Goal: Use online tool/utility: Utilize a website feature to perform a specific function

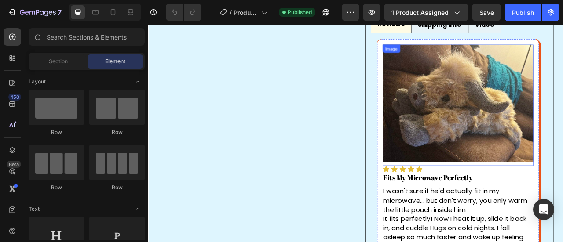
scroll to position [616, 0]
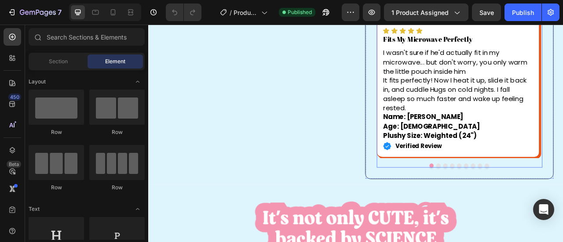
click at [541, 202] on button "Dot" at bounding box center [543, 203] width 5 height 5
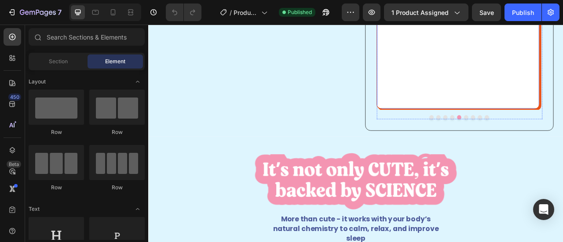
scroll to position [704, 0]
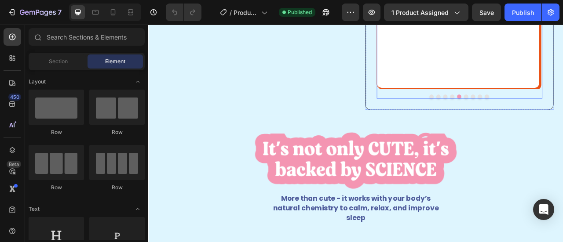
click at [550, 119] on button "Dot" at bounding box center [552, 115] width 5 height 5
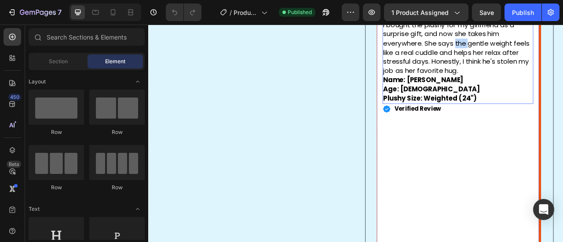
scroll to position [440, 0]
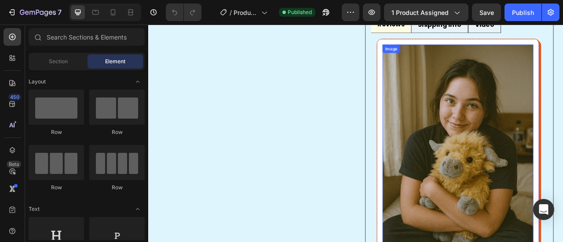
click at [533, 186] on img at bounding box center [542, 194] width 192 height 288
click at [532, 186] on img at bounding box center [542, 194] width 192 height 288
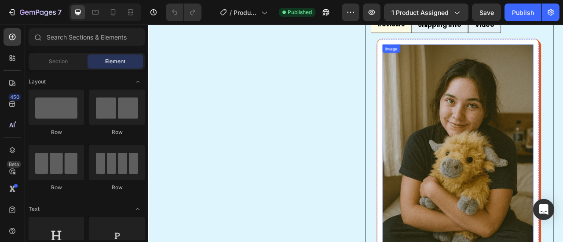
click at [455, 131] on img at bounding box center [542, 194] width 192 height 288
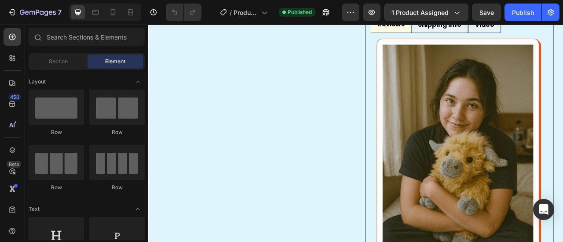
scroll to position [176, 0]
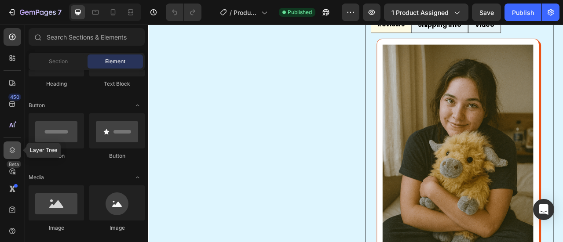
click at [14, 150] on icon at bounding box center [13, 150] width 6 height 6
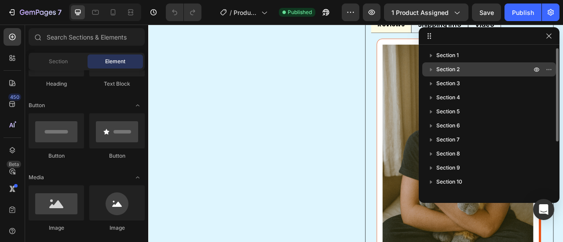
click at [430, 69] on icon "button" at bounding box center [431, 70] width 2 height 4
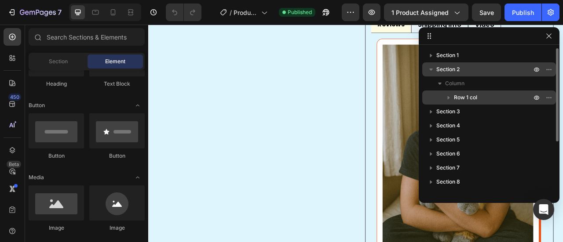
click at [446, 99] on icon "button" at bounding box center [448, 97] width 9 height 9
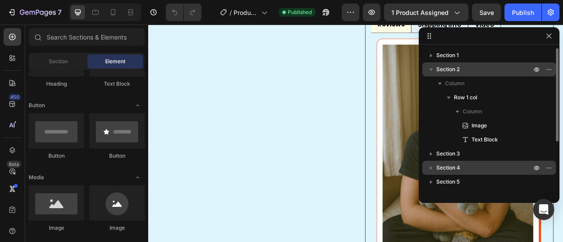
scroll to position [44, 0]
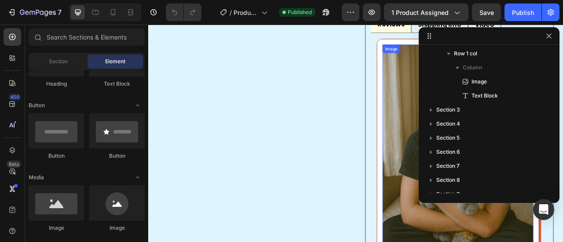
click at [472, 120] on img at bounding box center [542, 194] width 192 height 288
drag, startPoint x: 465, startPoint y: 154, endPoint x: 491, endPoint y: 134, distance: 32.9
click at [465, 154] on img at bounding box center [542, 194] width 192 height 288
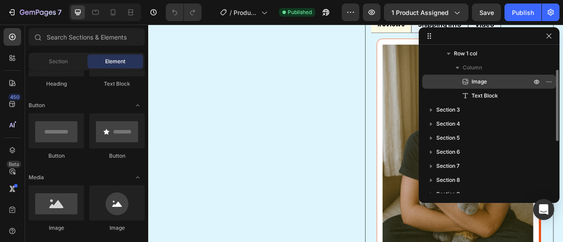
scroll to position [0, 0]
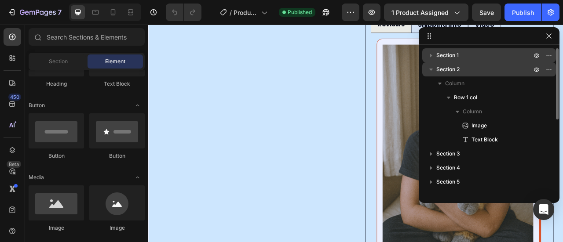
click at [449, 58] on span "Section 1" at bounding box center [447, 55] width 22 height 9
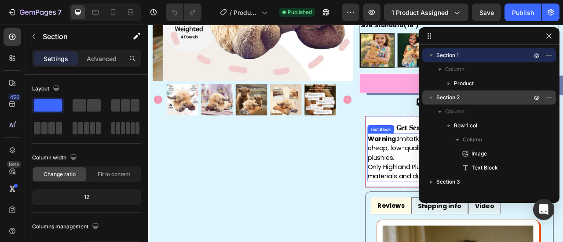
scroll to position [220, 0]
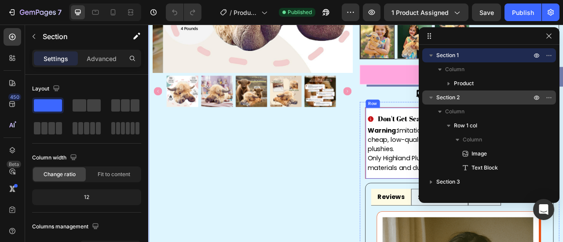
click at [430, 217] on div "Don't Get Scammed By Fakes Item List Warning: Imitation sites are scamming peop…" at bounding box center [544, 175] width 240 height 91
click at [457, 199] on p "Only Highland PlushTM is weighted, made with premium materials and durable stit…" at bounding box center [543, 201] width 233 height 24
click at [451, 234] on li "Reviews" at bounding box center [456, 245] width 51 height 22
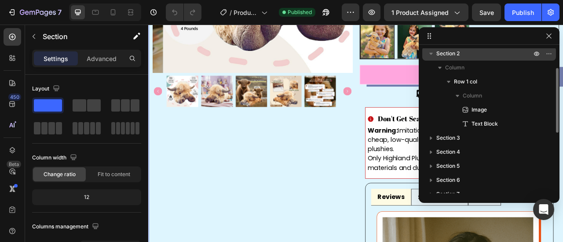
scroll to position [0, 0]
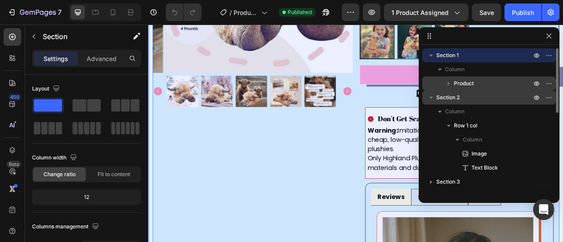
click at [449, 87] on icon "button" at bounding box center [448, 83] width 9 height 9
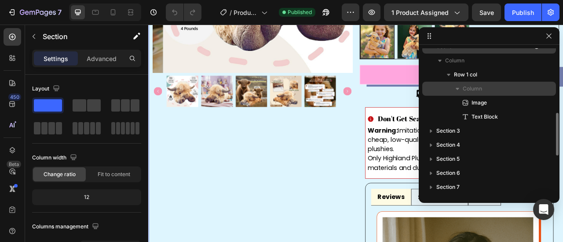
scroll to position [176, 0]
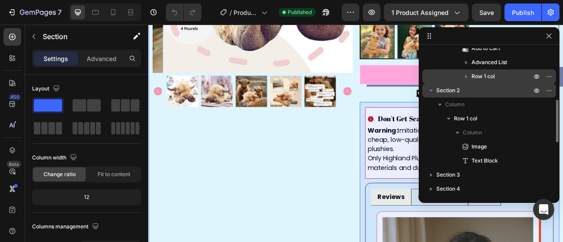
click at [468, 78] on icon "button" at bounding box center [466, 76] width 9 height 9
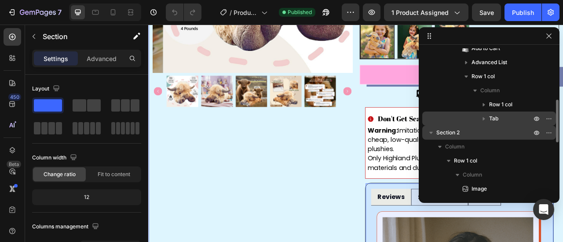
click at [482, 116] on icon "button" at bounding box center [483, 118] width 9 height 9
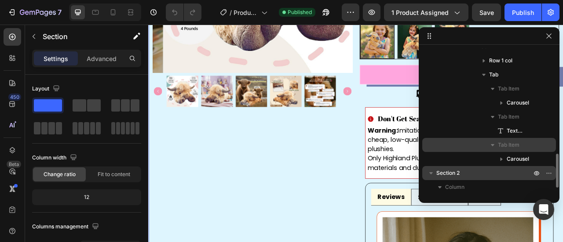
scroll to position [264, 0]
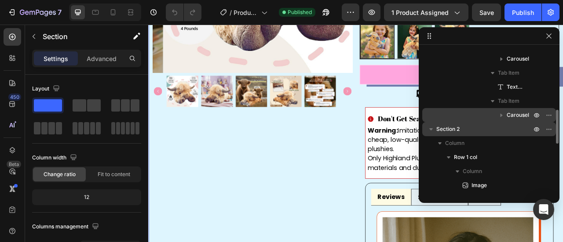
click at [501, 114] on icon "button" at bounding box center [501, 116] width 2 height 4
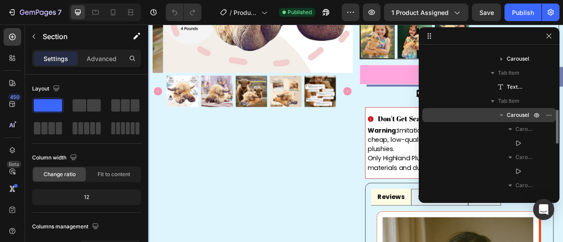
scroll to position [308, 0]
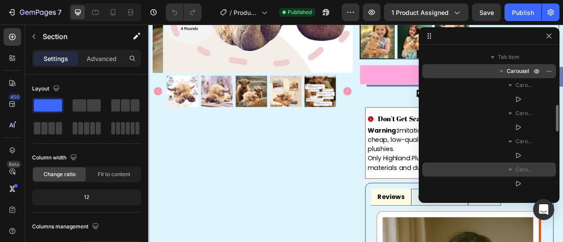
click at [515, 172] on button "button" at bounding box center [510, 169] width 11 height 11
click at [513, 170] on icon "button" at bounding box center [510, 169] width 9 height 9
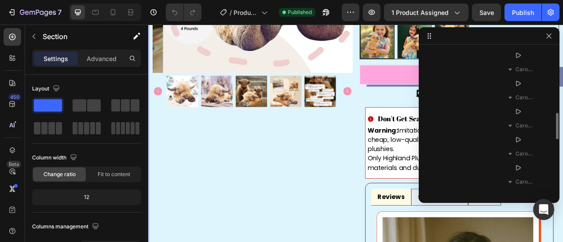
scroll to position [396, 0]
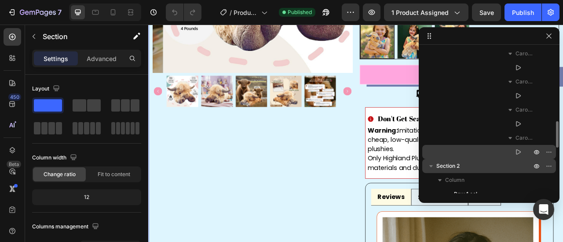
click at [519, 152] on icon at bounding box center [518, 152] width 9 height 9
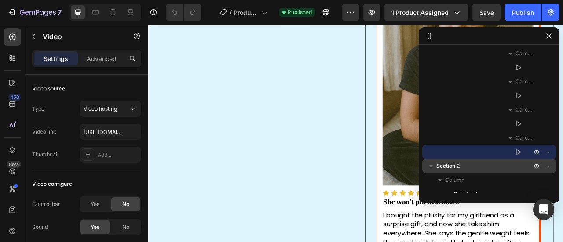
scroll to position [572, 0]
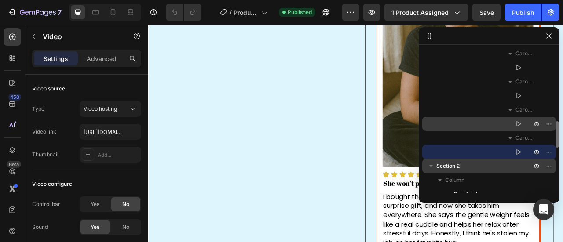
click at [517, 125] on icon at bounding box center [518, 124] width 9 height 9
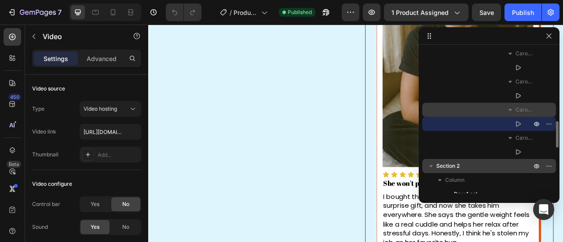
click at [513, 109] on icon "button" at bounding box center [510, 110] width 9 height 9
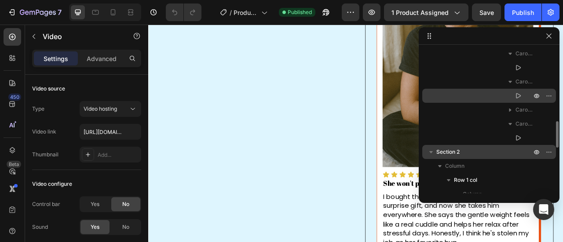
click at [519, 95] on icon at bounding box center [518, 95] width 9 height 9
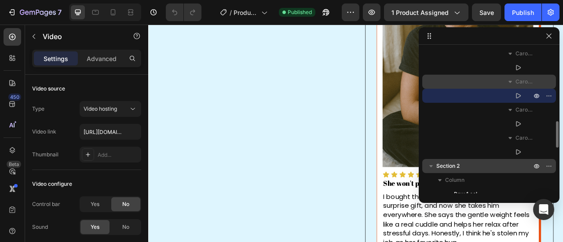
click at [519, 84] on span "Carousel Item" at bounding box center [524, 81] width 18 height 9
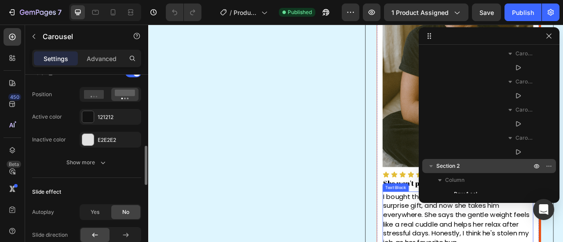
scroll to position [616, 0]
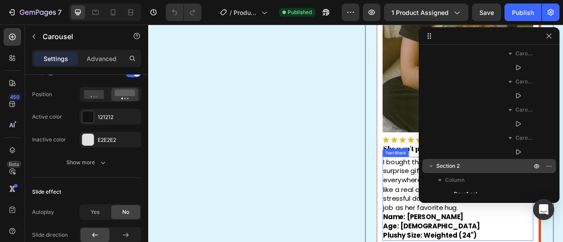
click at [466, 204] on p "I bought the plushy for my girlfriend as a surprise gift, and now she takes him…" at bounding box center [541, 229] width 190 height 70
click at [470, 209] on p "I bought the plushy for my girlfriend as a surprise gift, and now she takes him…" at bounding box center [541, 229] width 190 height 70
click at [469, 207] on p "I bought the plushy for my girlfriend as a surprise gift, and now she takes him…" at bounding box center [541, 229] width 190 height 70
click at [547, 38] on icon "button" at bounding box center [548, 36] width 7 height 7
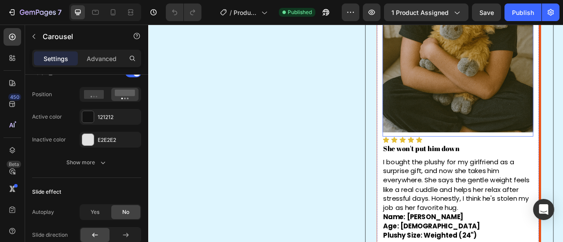
click at [558, 89] on img at bounding box center [542, 18] width 192 height 288
click at [555, 89] on img at bounding box center [542, 18] width 192 height 288
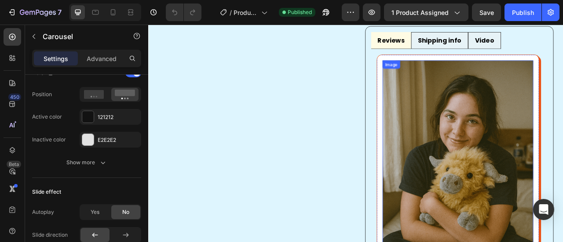
scroll to position [352, 0]
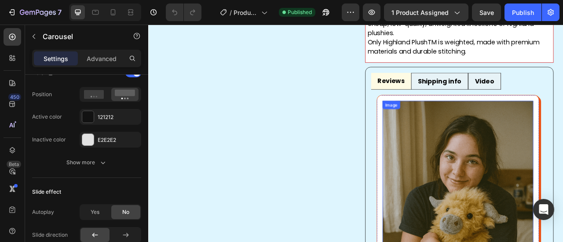
scroll to position [396, 0]
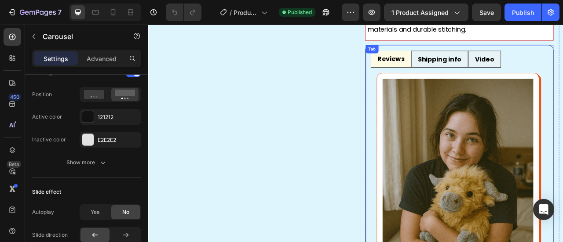
click at [508, 63] on strong "Shipping info" at bounding box center [518, 68] width 55 height 11
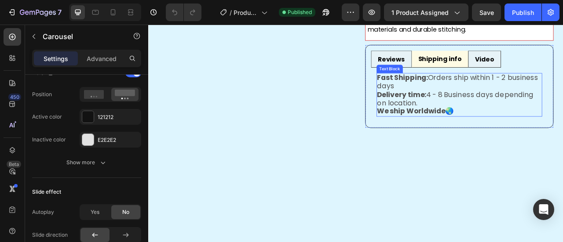
click at [527, 100] on p "Fast Shipping: Orders ship within 1 - 2 business days" at bounding box center [543, 98] width 209 height 22
click at [450, 63] on strong "Reviews" at bounding box center [457, 68] width 34 height 11
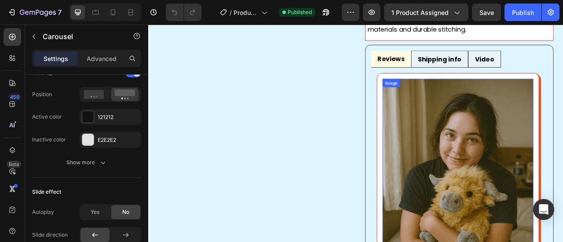
click at [509, 141] on img at bounding box center [542, 238] width 192 height 288
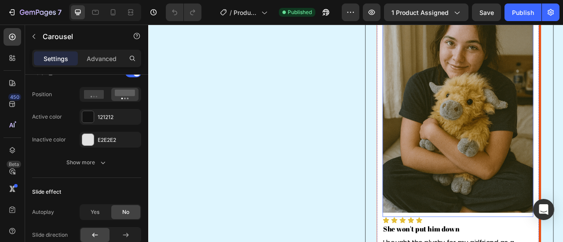
scroll to position [528, 0]
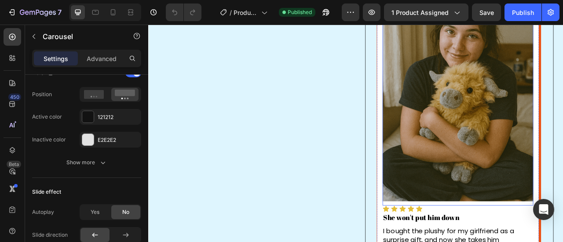
click at [526, 153] on img at bounding box center [542, 106] width 192 height 288
click at [493, 146] on img at bounding box center [542, 106] width 192 height 288
click at [496, 146] on img at bounding box center [542, 106] width 192 height 288
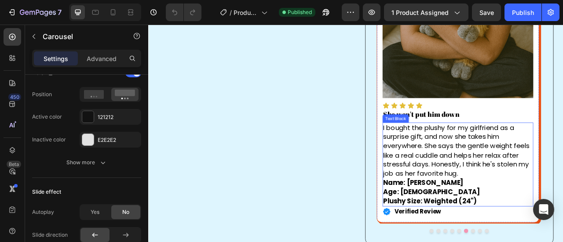
click at [559, 181] on p "I bought the plushy for my girlfriend as a surprise gift, and now she takes him…" at bounding box center [541, 185] width 190 height 70
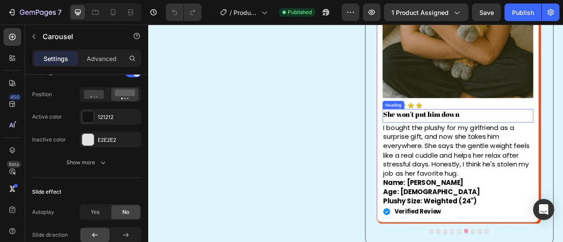
click at [551, 146] on div "She won't put him down Heading" at bounding box center [542, 140] width 192 height 17
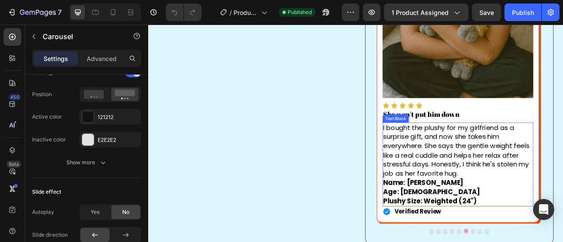
click at [547, 223] on p "Name: [PERSON_NAME]" at bounding box center [541, 226] width 190 height 12
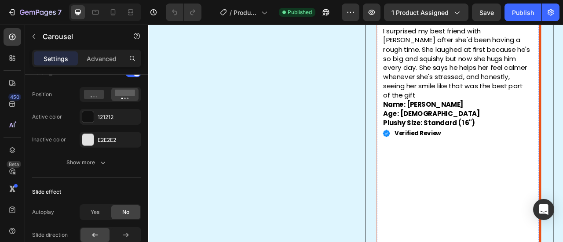
scroll to position [484, 0]
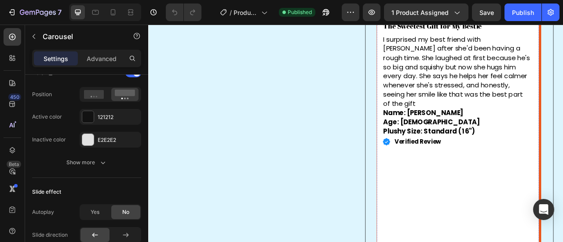
click at [549, 6] on img at bounding box center [542, 6] width 192 height 0
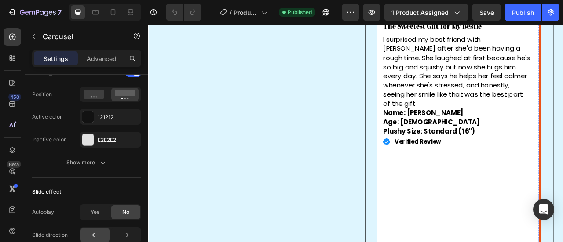
click at [549, 6] on img at bounding box center [542, 6] width 192 height 0
click at [11, 149] on icon at bounding box center [13, 150] width 6 height 6
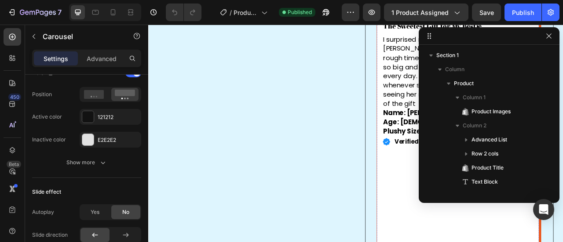
click at [457, 6] on img at bounding box center [542, 6] width 192 height 0
click at [454, 6] on img at bounding box center [542, 6] width 192 height 0
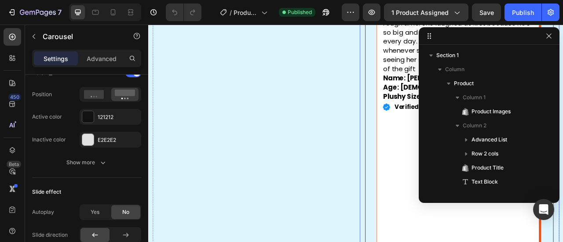
click at [417, 188] on div "Don't Get Scammed By Fakes Item List Warning: Imitation sites are scamming peop…" at bounding box center [544, 129] width 254 height 628
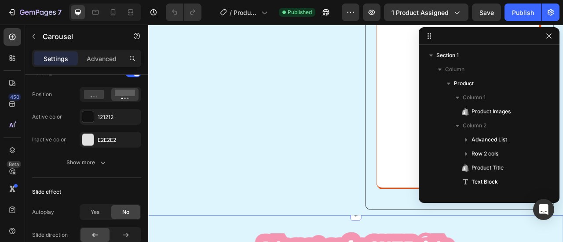
scroll to position [836, 0]
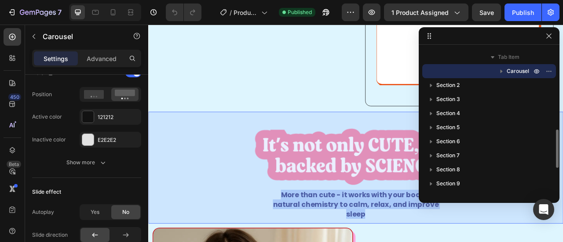
scroll to position [220, 0]
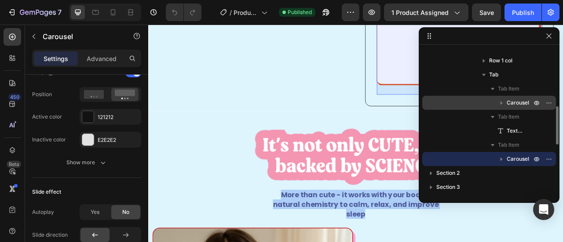
click at [502, 105] on icon "button" at bounding box center [501, 103] width 9 height 9
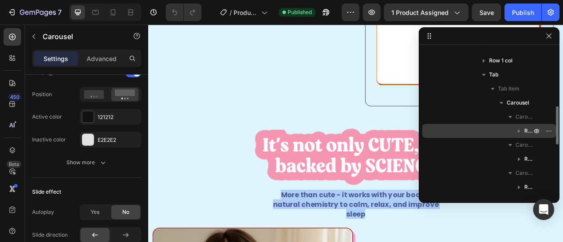
click at [517, 130] on icon "button" at bounding box center [519, 131] width 9 height 9
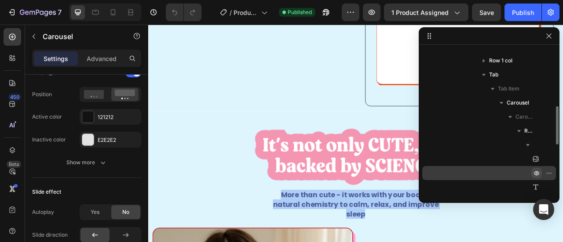
scroll to position [264, 0]
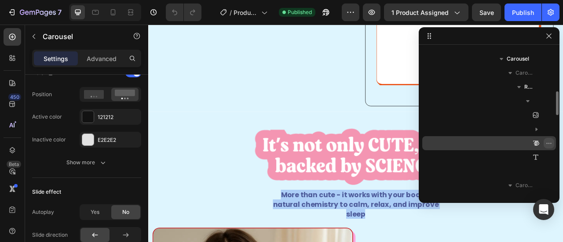
click at [548, 143] on icon "button" at bounding box center [548, 143] width 7 height 7
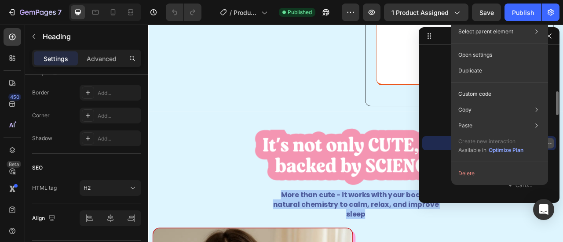
scroll to position [0, 0]
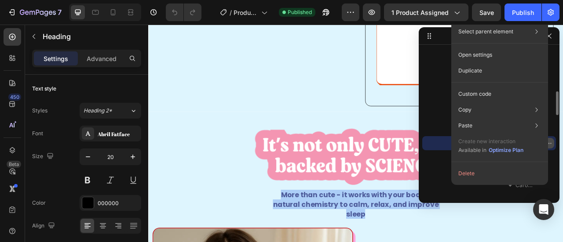
click at [549, 143] on icon "button" at bounding box center [548, 143] width 1 height 1
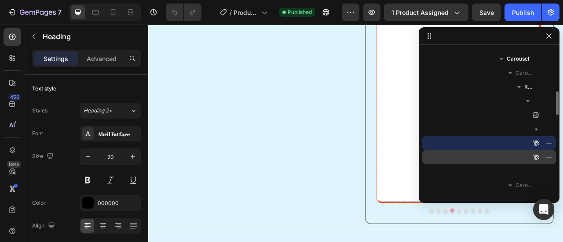
scroll to position [748, 0]
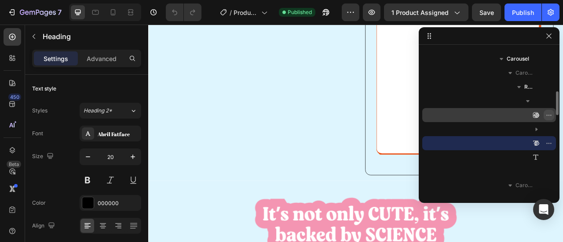
click at [550, 117] on icon "button" at bounding box center [548, 115] width 7 height 7
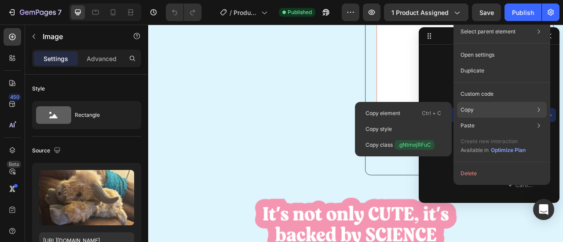
click at [547, 117] on div "Copy Copy element Ctrl + C Copy style Copy class .gNtmejRFuC" at bounding box center [502, 110] width 90 height 16
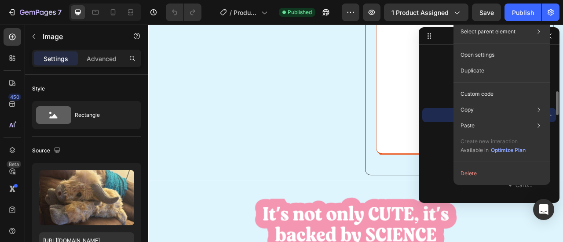
click at [430, 118] on div "Image" at bounding box center [489, 115] width 127 height 14
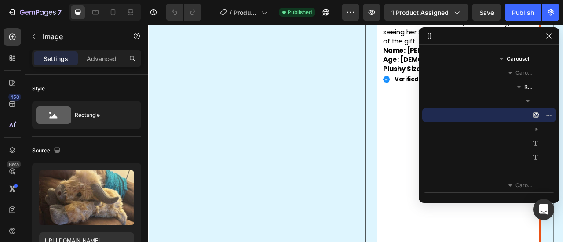
scroll to position [352, 0]
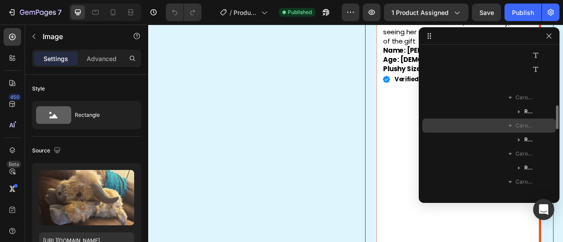
click at [522, 126] on span "Carousel Item" at bounding box center [524, 125] width 18 height 9
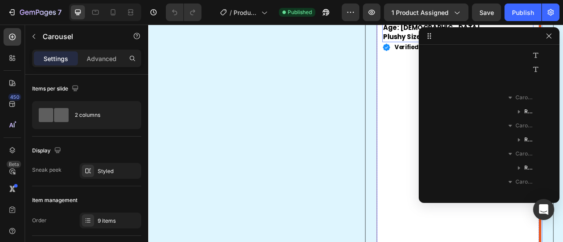
scroll to position [651, 0]
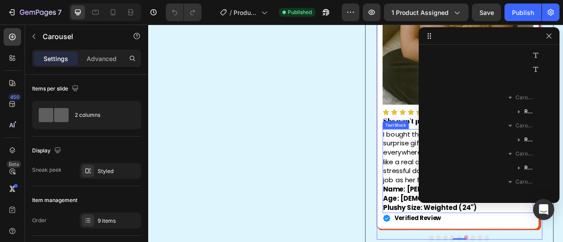
click at [467, 176] on p "I bought the plushy for my girlfriend as a surprise gift, and now she takes him…" at bounding box center [541, 193] width 190 height 70
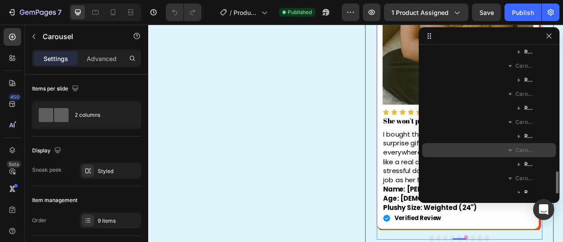
scroll to position [484, 0]
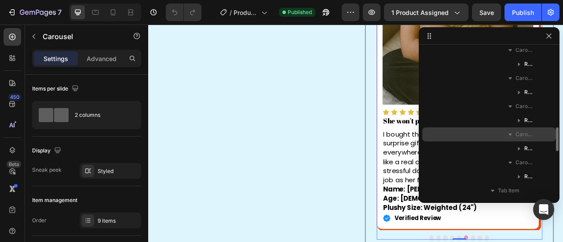
click at [516, 134] on span "Carousel Item" at bounding box center [524, 134] width 18 height 9
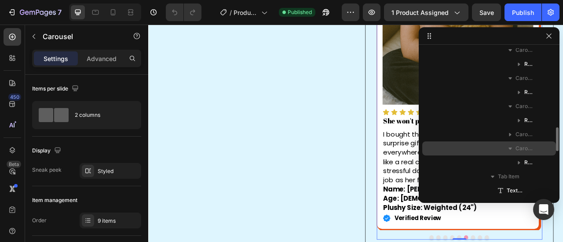
click at [547, 148] on div "Carousel Item" at bounding box center [489, 149] width 127 height 14
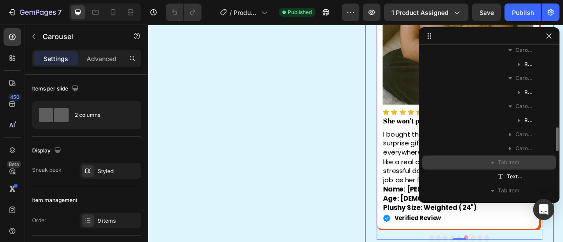
click at [502, 162] on span "Tab Item" at bounding box center [509, 162] width 22 height 9
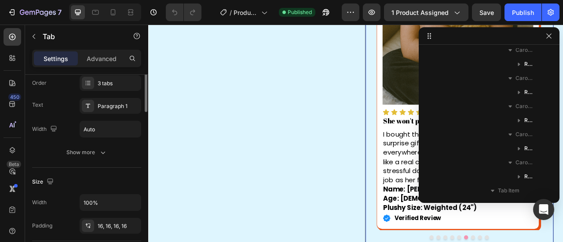
scroll to position [44, 0]
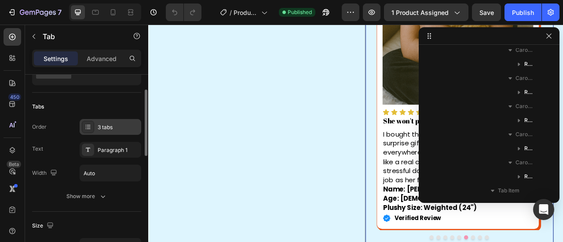
click at [106, 127] on div "3 tabs" at bounding box center [118, 128] width 41 height 8
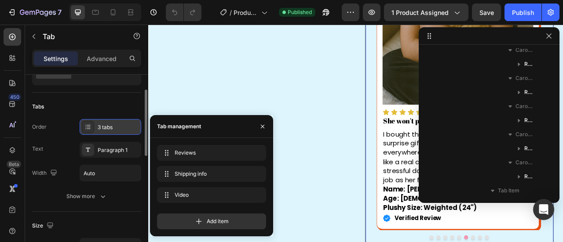
click at [93, 125] on div at bounding box center [88, 127] width 12 height 12
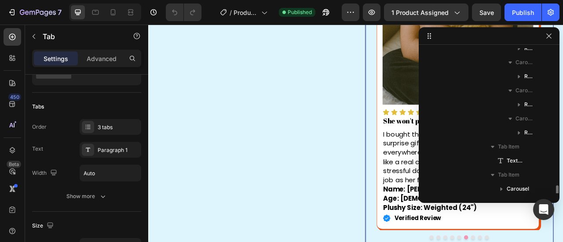
scroll to position [616, 0]
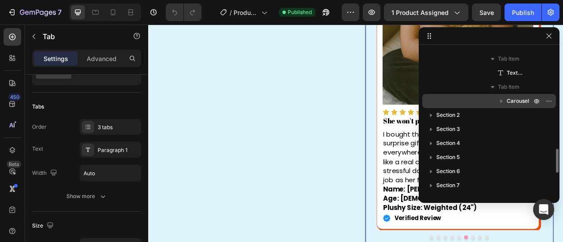
click at [503, 104] on icon "button" at bounding box center [501, 101] width 9 height 9
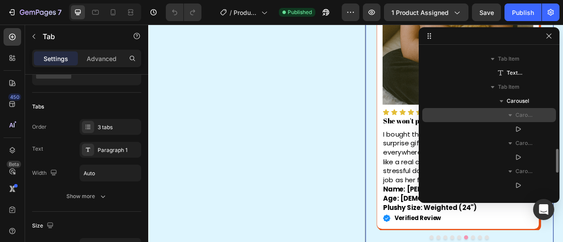
click at [516, 116] on span "Carousel Item" at bounding box center [524, 115] width 18 height 9
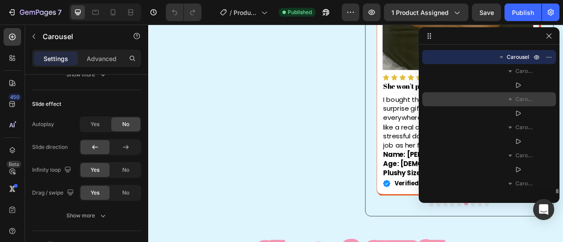
scroll to position [704, 0]
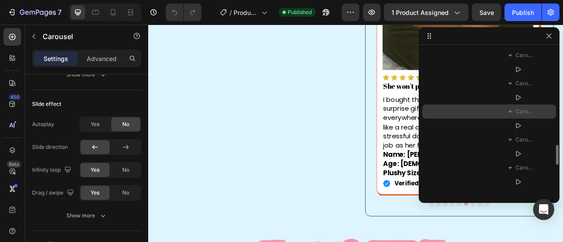
click at [517, 111] on span "Carousel Item" at bounding box center [524, 111] width 18 height 9
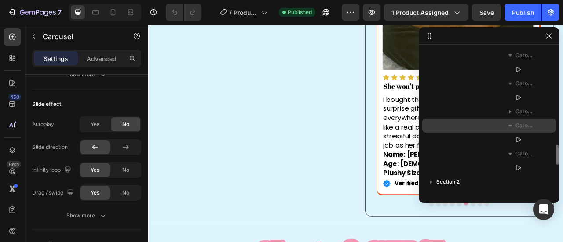
click at [510, 124] on icon "button" at bounding box center [510, 125] width 9 height 9
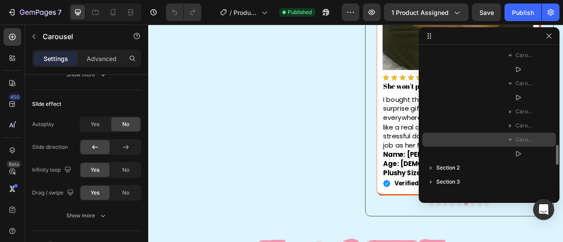
click at [514, 140] on icon "button" at bounding box center [510, 139] width 9 height 9
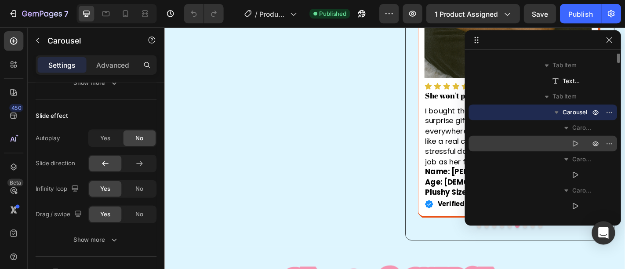
scroll to position [528, 0]
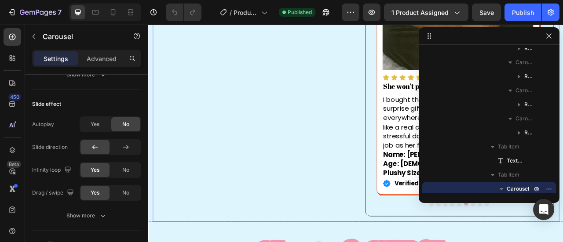
drag, startPoint x: 577, startPoint y: 60, endPoint x: 413, endPoint y: 41, distance: 165.6
drag, startPoint x: 577, startPoint y: 58, endPoint x: 416, endPoint y: 57, distance: 161.0
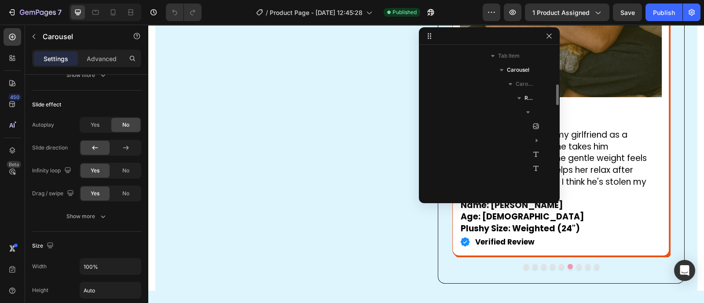
scroll to position [197, 0]
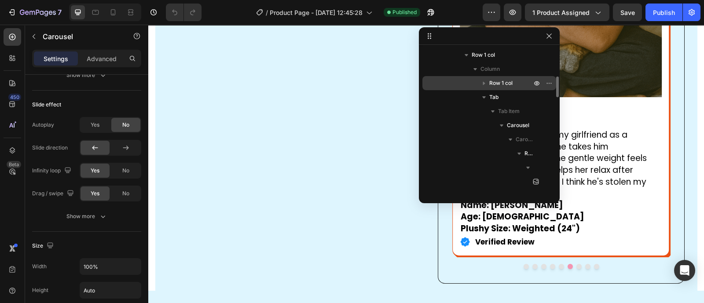
click at [483, 83] on icon "button" at bounding box center [484, 84] width 2 height 4
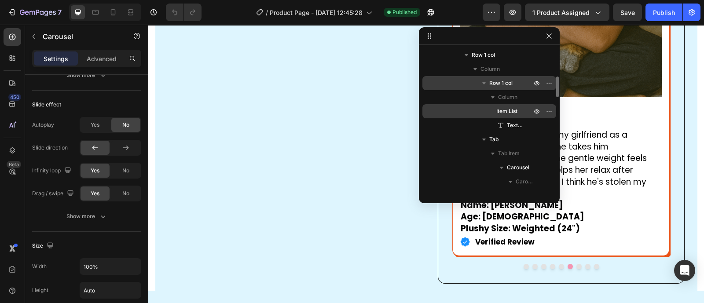
click at [499, 111] on span "Item List" at bounding box center [506, 111] width 21 height 9
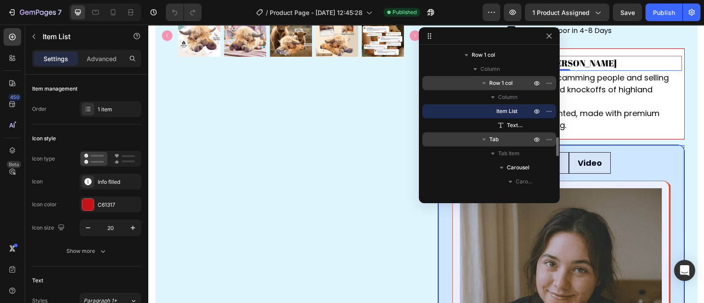
scroll to position [253, 0]
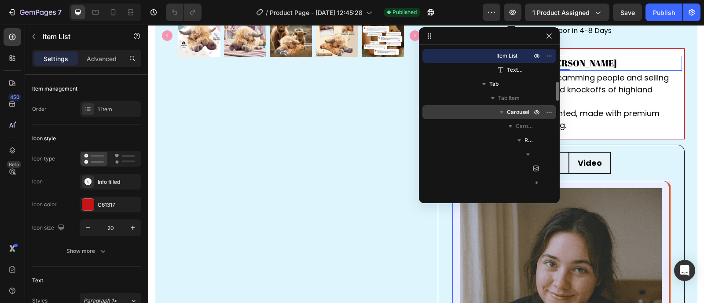
click at [504, 115] on icon "button" at bounding box center [501, 112] width 9 height 9
click at [501, 113] on icon "button" at bounding box center [501, 112] width 9 height 9
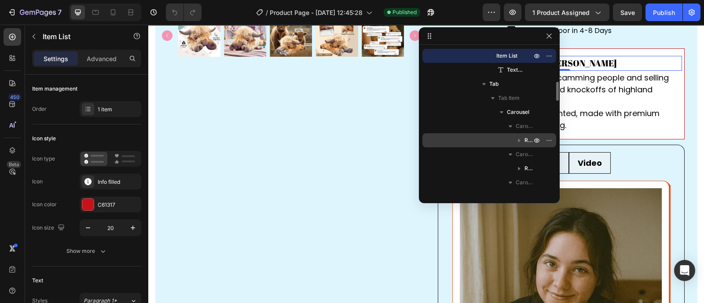
click at [519, 137] on icon "button" at bounding box center [519, 140] width 9 height 9
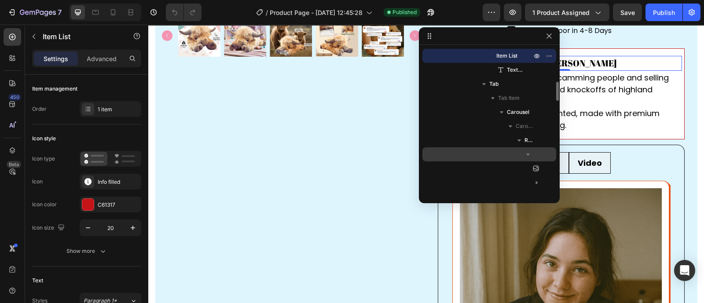
click at [530, 157] on icon "button" at bounding box center [527, 154] width 9 height 9
click at [526, 157] on icon "button" at bounding box center [527, 154] width 9 height 9
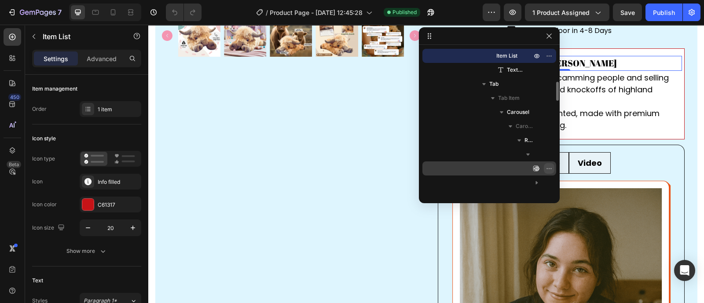
click at [549, 168] on icon "button" at bounding box center [548, 168] width 7 height 7
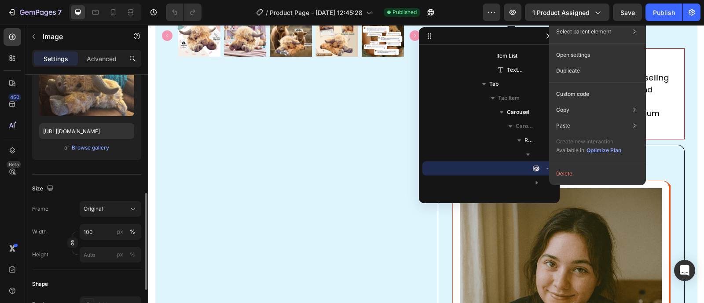
scroll to position [219, 0]
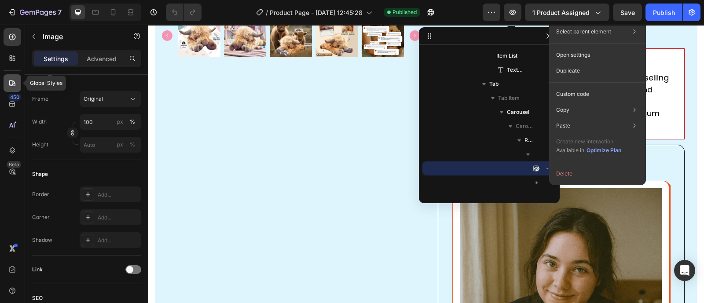
click at [11, 85] on icon at bounding box center [12, 83] width 9 height 9
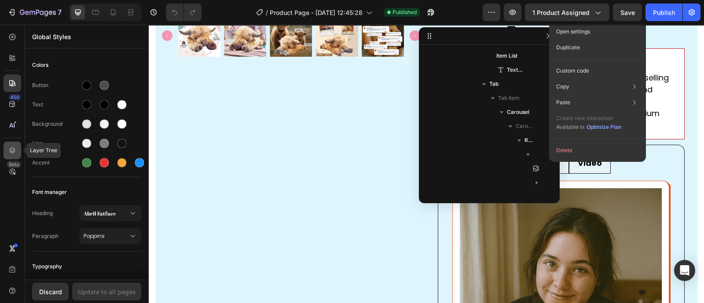
click at [14, 148] on icon at bounding box center [12, 150] width 9 height 9
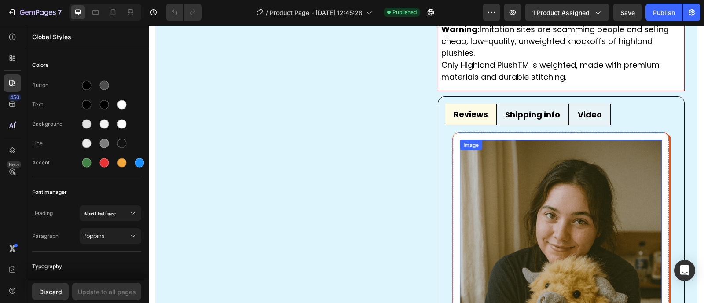
scroll to position [411, 0]
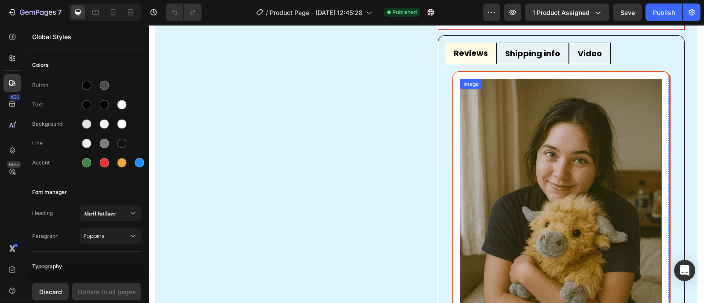
click at [531, 192] on img at bounding box center [561, 230] width 202 height 303
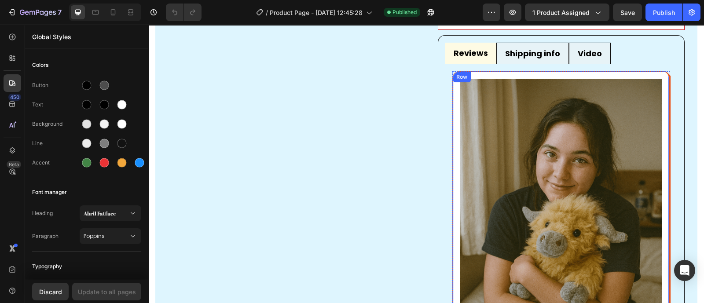
click at [452, 113] on div "Image Icon Icon Icon Icon Icon Icon List She won't put him down Heading I bough…" at bounding box center [561, 306] width 218 height 470
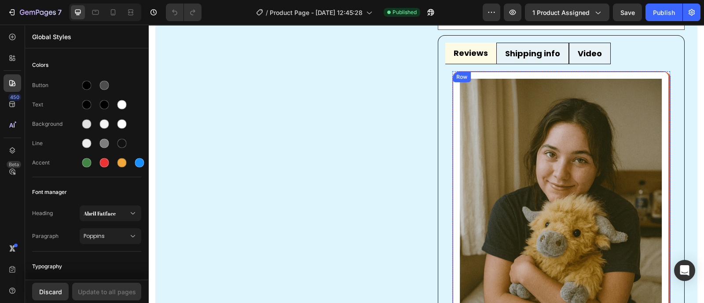
click at [452, 113] on div "Image Icon Icon Icon Icon Icon Icon List She won't put him down Heading I bough…" at bounding box center [561, 306] width 218 height 470
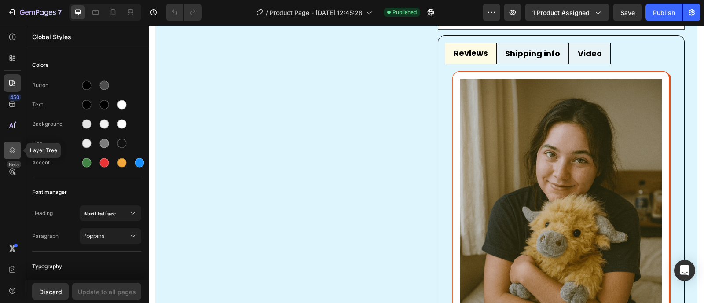
click at [12, 147] on icon at bounding box center [12, 150] width 9 height 9
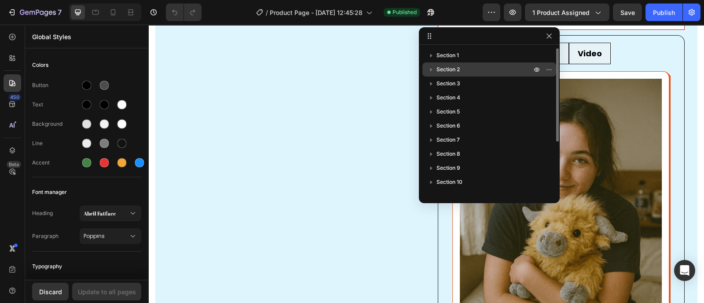
click at [431, 73] on icon "button" at bounding box center [431, 69] width 9 height 9
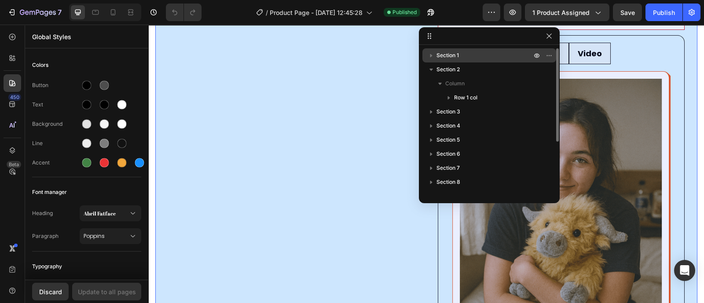
click at [427, 53] on icon "button" at bounding box center [431, 55] width 9 height 9
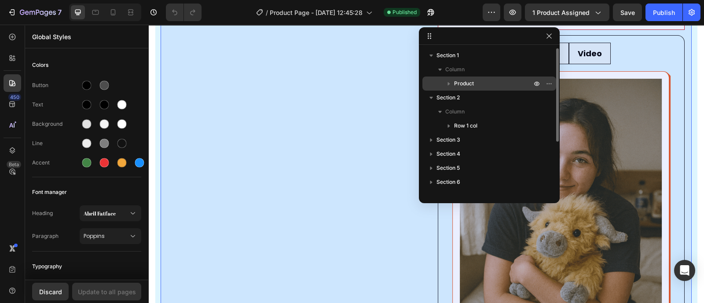
click at [444, 81] on icon "button" at bounding box center [448, 83] width 9 height 9
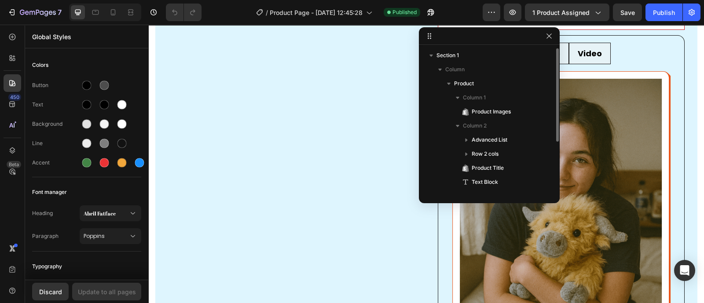
scroll to position [110, 0]
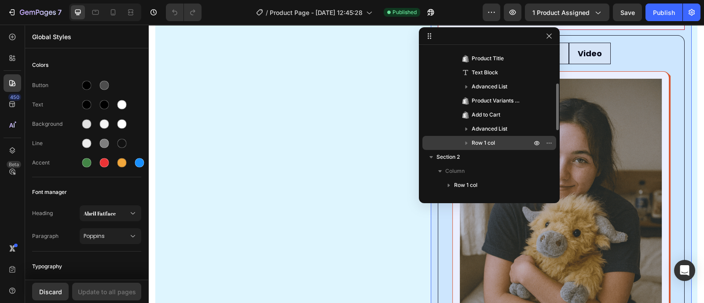
click at [464, 148] on div "Row 1 col" at bounding box center [489, 143] width 127 height 14
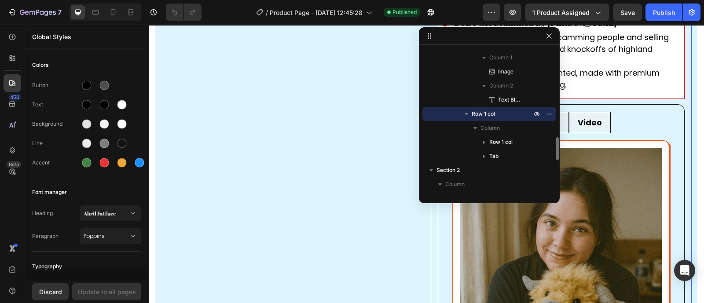
scroll to position [616, 0]
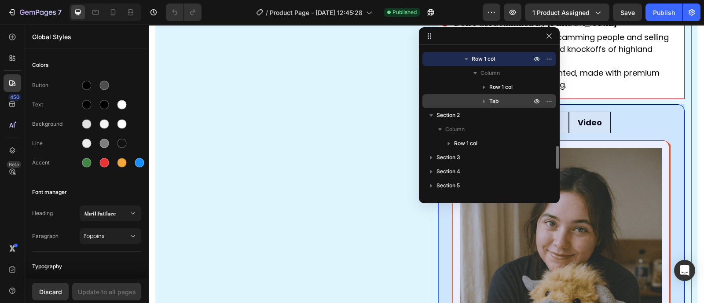
click at [486, 103] on icon "button" at bounding box center [483, 101] width 9 height 9
click at [495, 100] on span "Tab" at bounding box center [493, 101] width 9 height 9
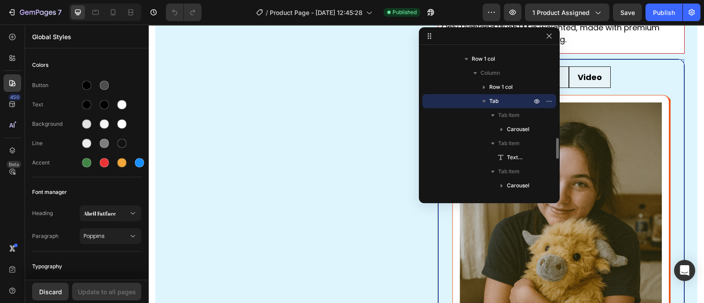
scroll to position [390, 0]
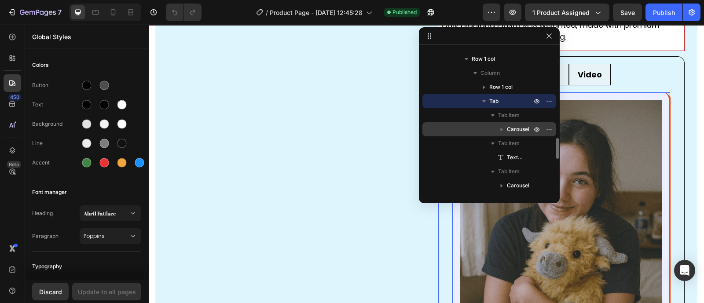
click at [500, 130] on icon "button" at bounding box center [501, 130] width 2 height 4
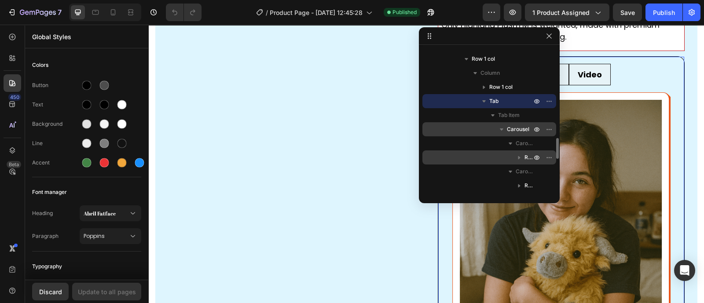
click at [520, 157] on icon "button" at bounding box center [519, 157] width 9 height 9
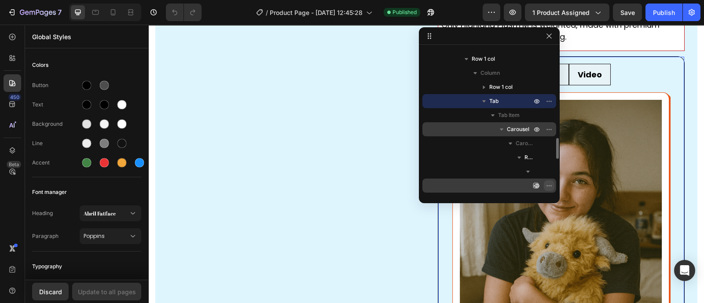
click at [548, 184] on icon "button" at bounding box center [548, 185] width 7 height 7
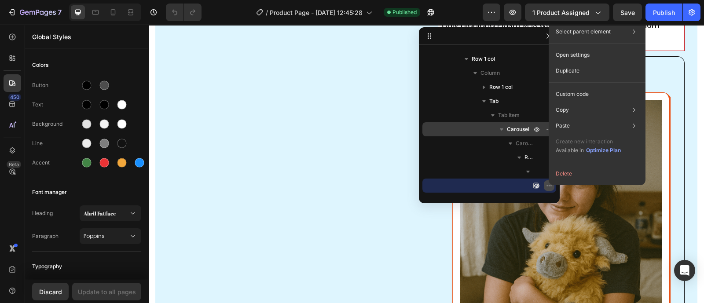
click at [548, 185] on icon "button" at bounding box center [548, 185] width 1 height 1
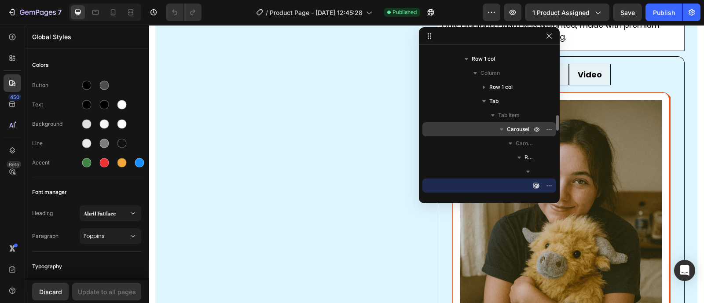
click at [497, 183] on div "Image" at bounding box center [489, 186] width 127 height 14
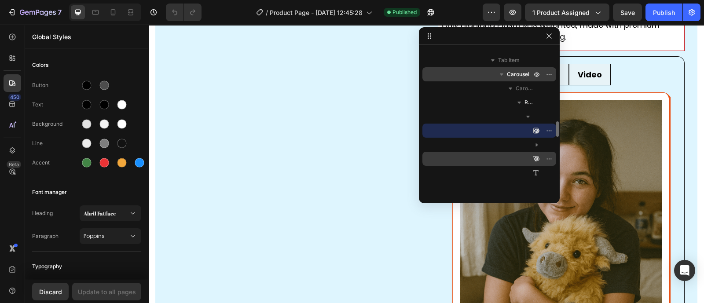
click at [503, 161] on div "Heading" at bounding box center [489, 159] width 127 height 14
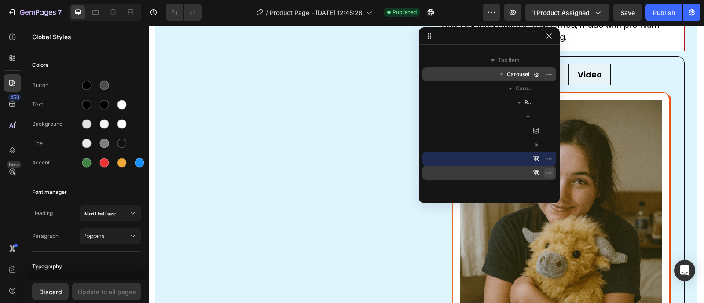
scroll to position [780, 0]
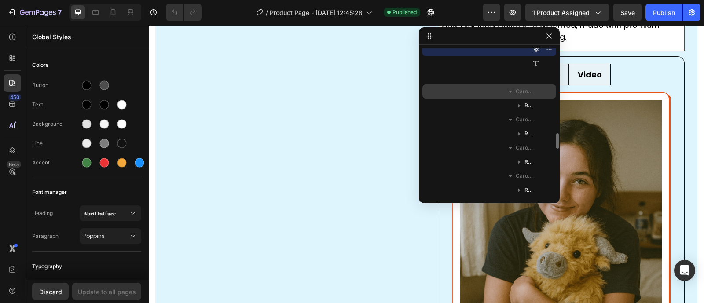
click at [516, 95] on span "Carousel Item" at bounding box center [524, 91] width 18 height 9
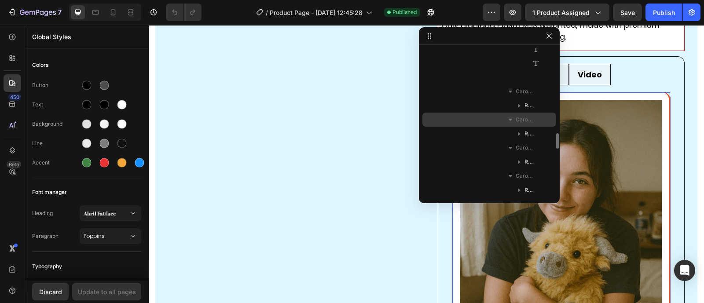
click at [515, 119] on span "Carousel Item" at bounding box center [524, 119] width 18 height 9
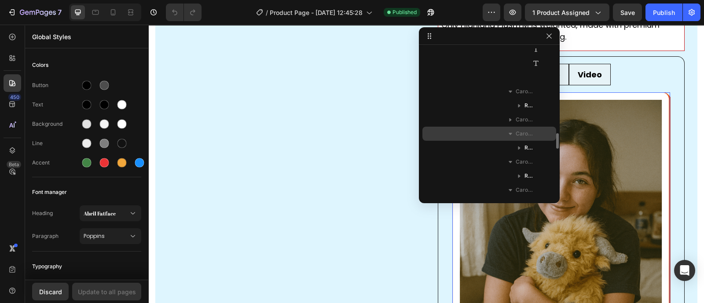
click at [516, 136] on span "Carousel Item" at bounding box center [524, 133] width 18 height 9
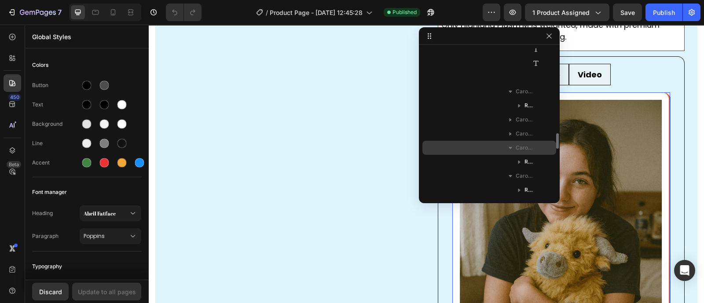
click at [517, 150] on span "Carousel Item" at bounding box center [524, 147] width 18 height 9
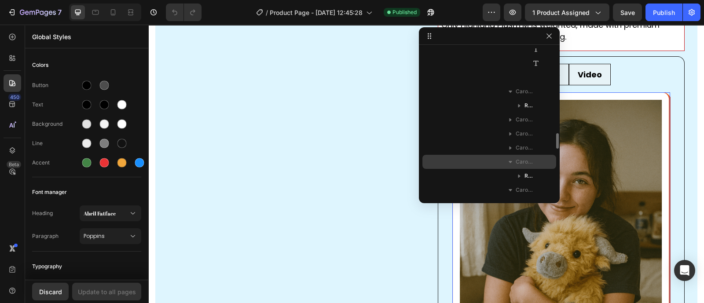
click at [519, 163] on span "Carousel Item" at bounding box center [524, 161] width 18 height 9
click at [508, 161] on icon "button" at bounding box center [510, 161] width 9 height 9
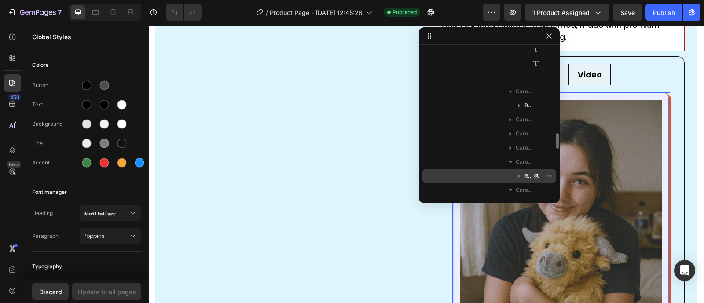
click at [519, 175] on icon "button" at bounding box center [519, 177] width 2 height 4
click at [549, 175] on icon "button" at bounding box center [548, 175] width 1 height 1
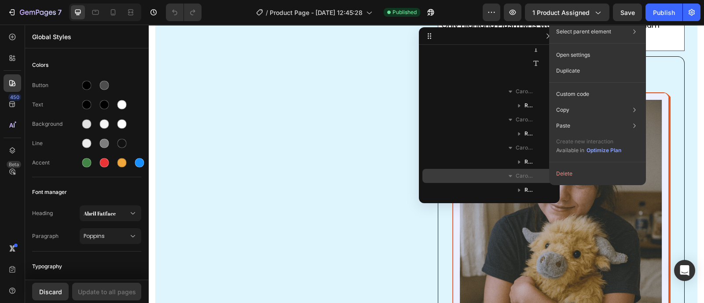
click at [519, 177] on span "Carousel Item" at bounding box center [524, 176] width 18 height 9
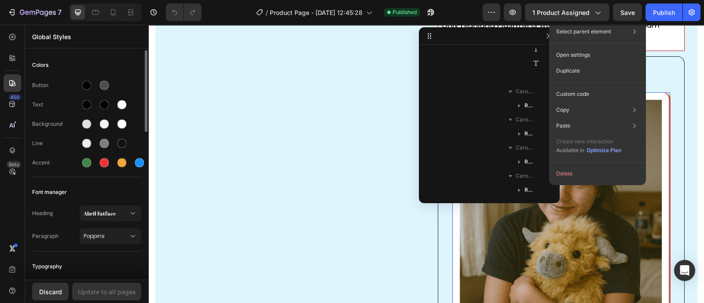
scroll to position [165, 0]
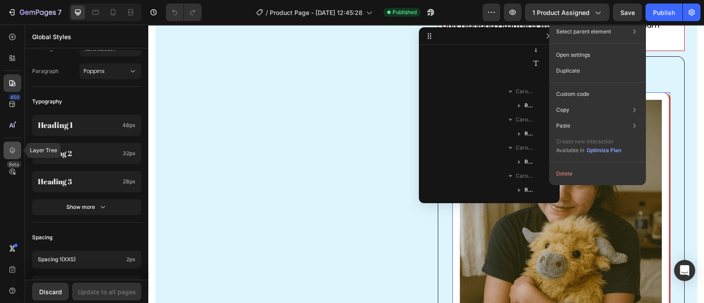
click at [13, 153] on icon at bounding box center [12, 150] width 9 height 9
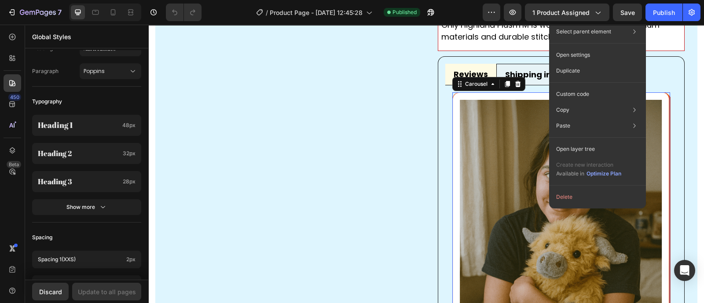
scroll to position [0, 0]
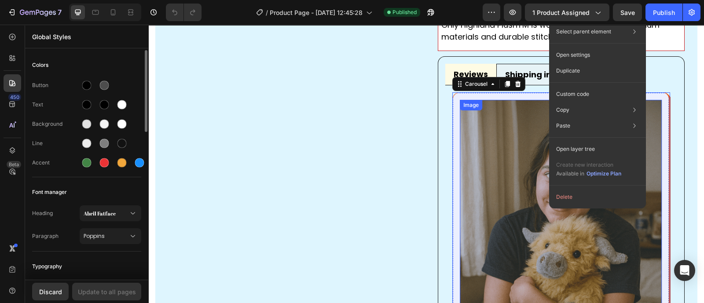
click at [504, 142] on img at bounding box center [561, 251] width 202 height 303
drag, startPoint x: 504, startPoint y: 142, endPoint x: 498, endPoint y: 142, distance: 6.2
click at [502, 142] on img at bounding box center [561, 251] width 202 height 303
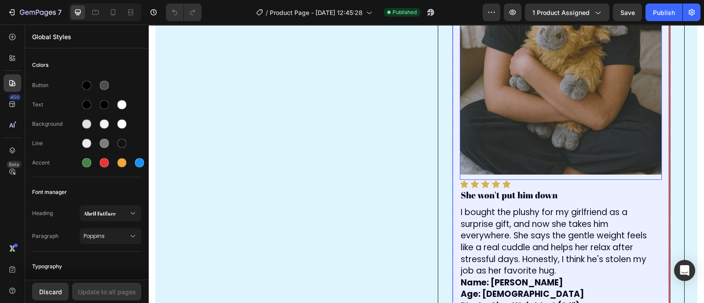
scroll to position [665, 0]
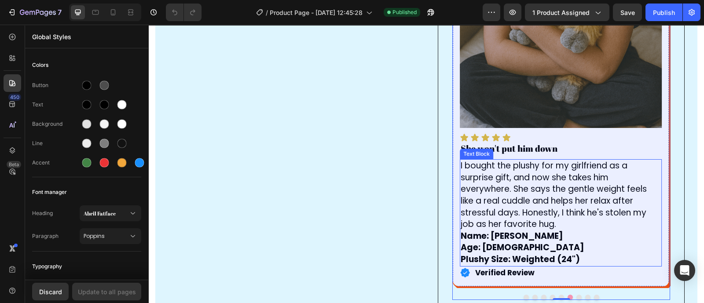
click at [538, 178] on p "I bought the plushy for my girlfriend as a surprise gift, and now she takes him…" at bounding box center [560, 195] width 201 height 70
click at [452, 182] on div "Image Icon Icon Icon Icon Icon Icon List She won't put him down Heading I bough…" at bounding box center [561, 52] width 218 height 470
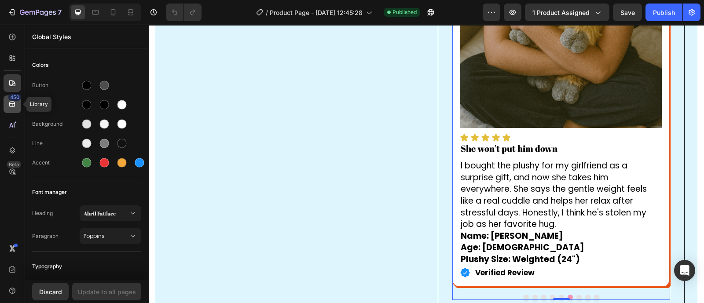
click at [11, 111] on div "450" at bounding box center [13, 104] width 18 height 18
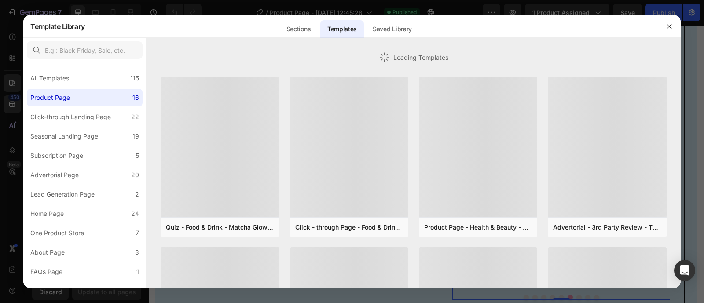
click at [11, 123] on div at bounding box center [352, 151] width 704 height 303
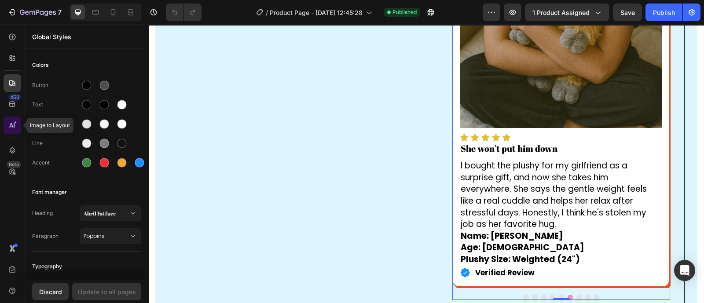
click at [11, 124] on icon at bounding box center [11, 125] width 4 height 4
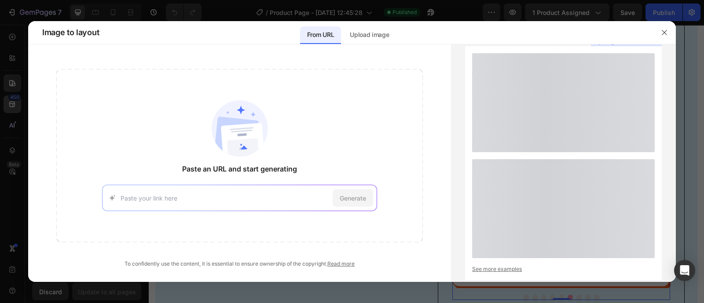
click at [8, 95] on div at bounding box center [352, 151] width 704 height 303
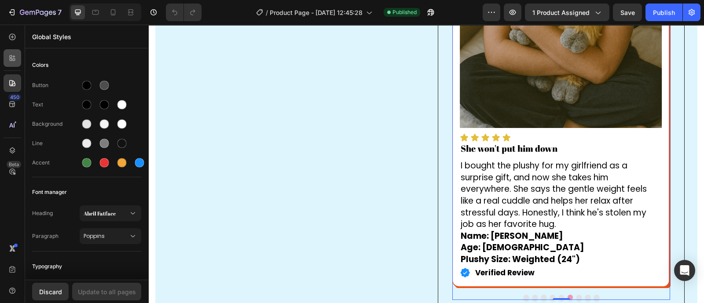
click at [13, 66] on div at bounding box center [13, 58] width 18 height 18
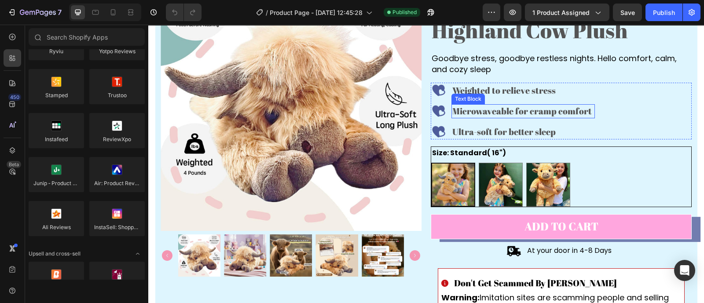
scroll to position [110, 0]
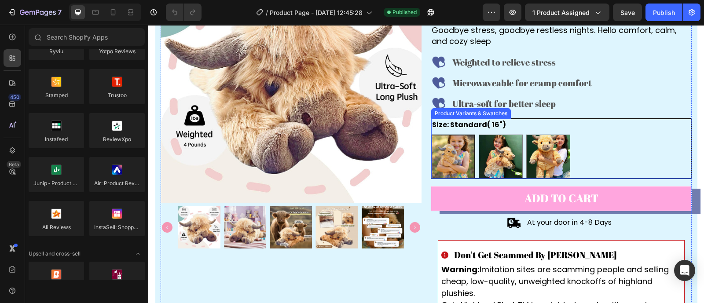
click at [562, 156] on div "Standard( 16") Standard( 16") Weighted (24") Weighted (24") Jumbo (40") LIMITED…" at bounding box center [561, 157] width 260 height 44
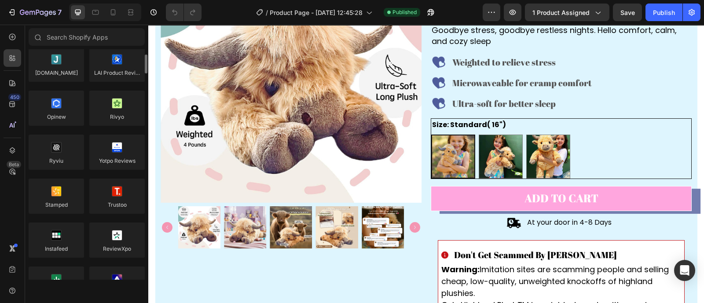
scroll to position [0, 0]
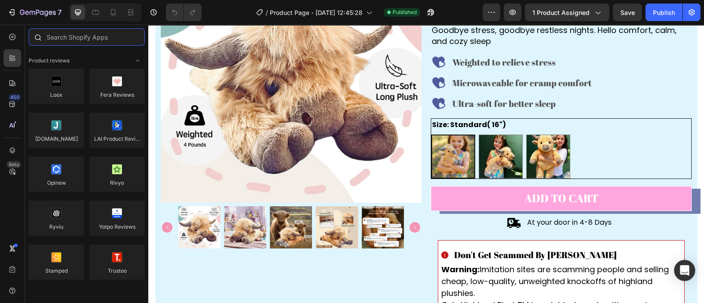
click at [72, 43] on input "text" at bounding box center [87, 37] width 116 height 18
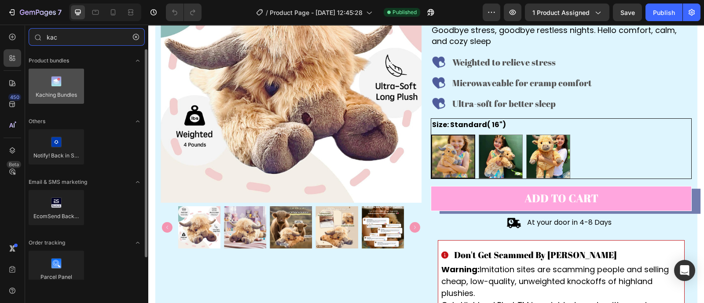
type input "kac"
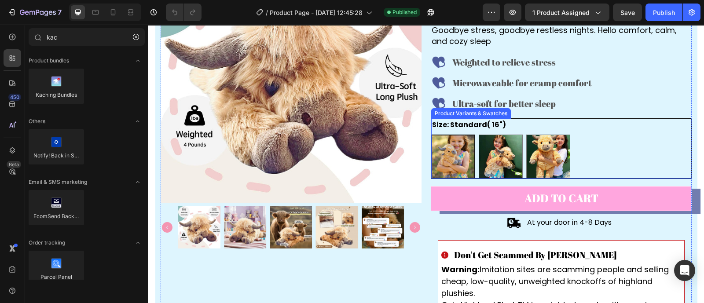
drag, startPoint x: 209, startPoint y: 113, endPoint x: 177, endPoint y: 129, distance: 36.2
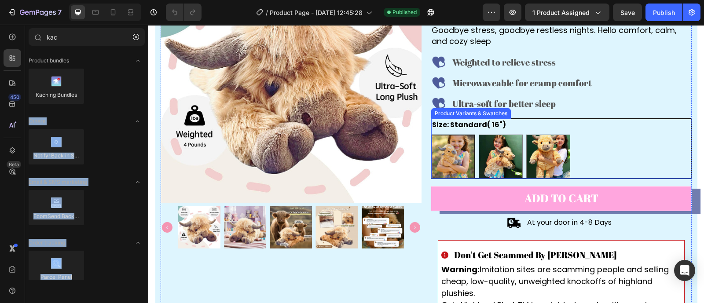
drag, startPoint x: 206, startPoint y: 117, endPoint x: 578, endPoint y: 153, distance: 373.8
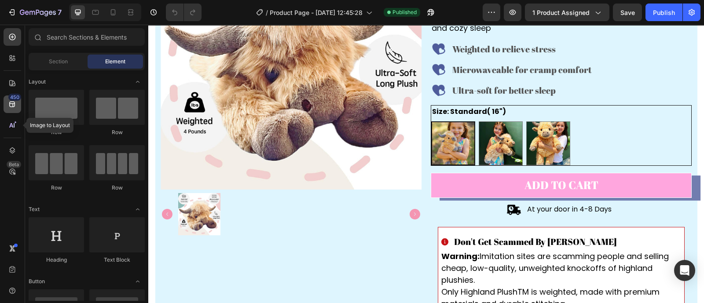
scroll to position [110, 0]
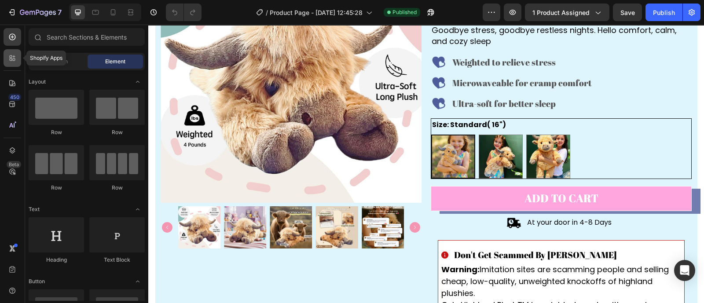
click at [15, 56] on icon at bounding box center [12, 58] width 9 height 9
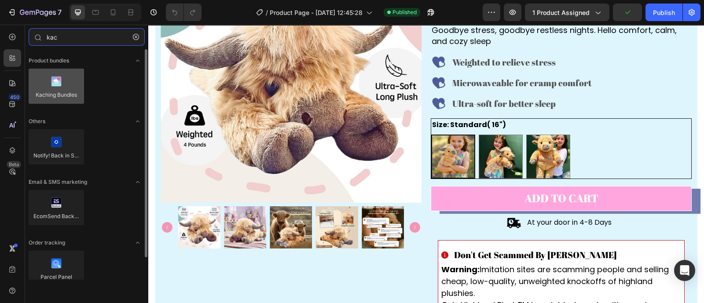
type input "kac"
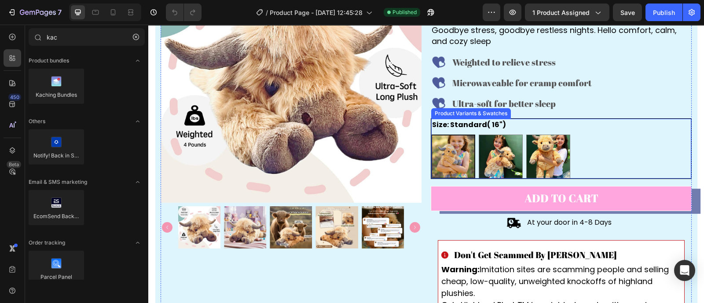
drag, startPoint x: 200, startPoint y: 111, endPoint x: 203, endPoint y: 88, distance: 23.1
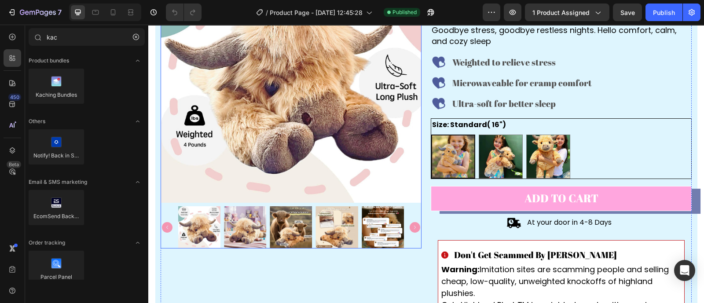
drag, startPoint x: 196, startPoint y: 110, endPoint x: 385, endPoint y: 142, distance: 192.3
